Goal: Task Accomplishment & Management: Use online tool/utility

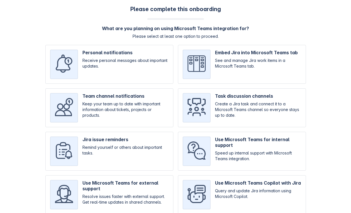
click at [331, 88] on div "Please complete this onboarding What are you planning on using Microsoft Teams …" at bounding box center [176, 134] width 340 height 257
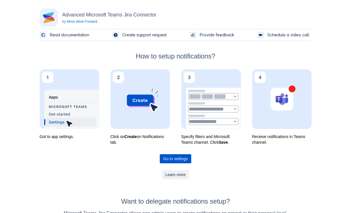
click at [173, 158] on span "Go to settings" at bounding box center [175, 158] width 24 height 9
